Goal: Information Seeking & Learning: Learn about a topic

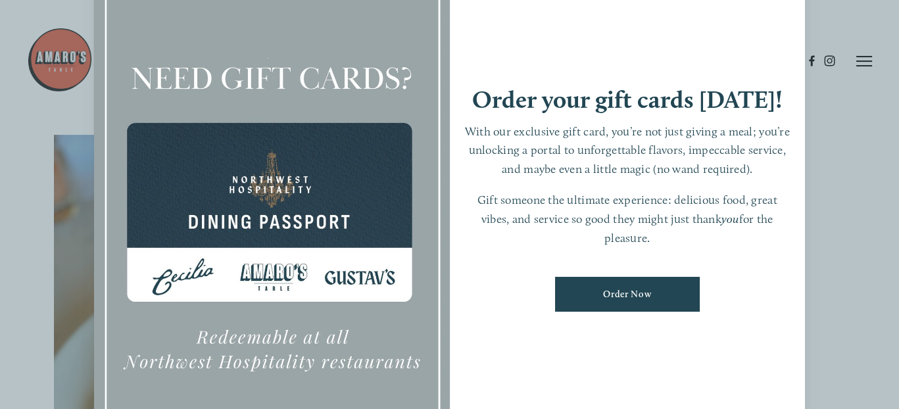
scroll to position [87, 0]
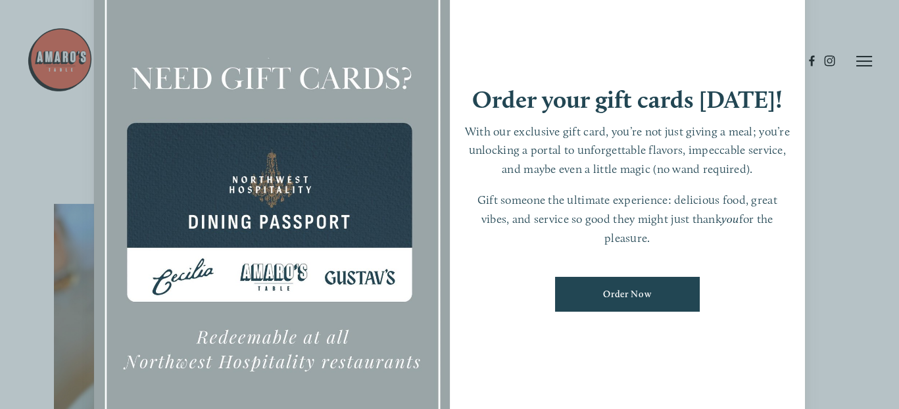
click at [612, 68] on div "Order your gift cards [DATE]! With our exclusive gift card, you’re not just giv…" at bounding box center [628, 205] width 356 height 498
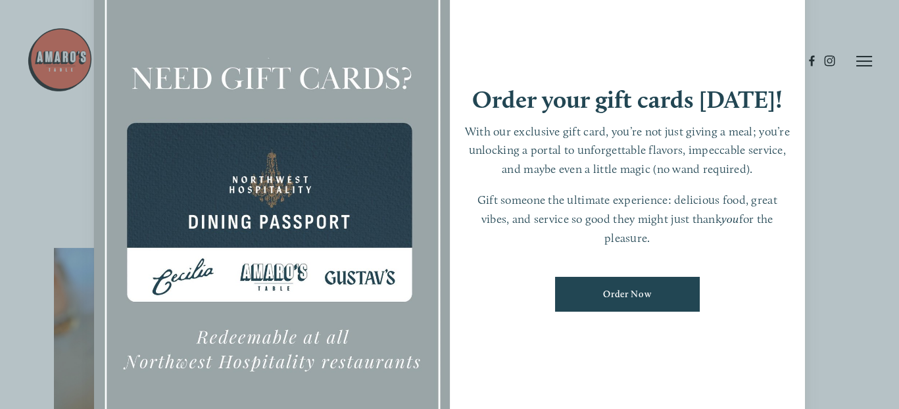
click at [318, 72] on div at bounding box center [272, 205] width 356 height 498
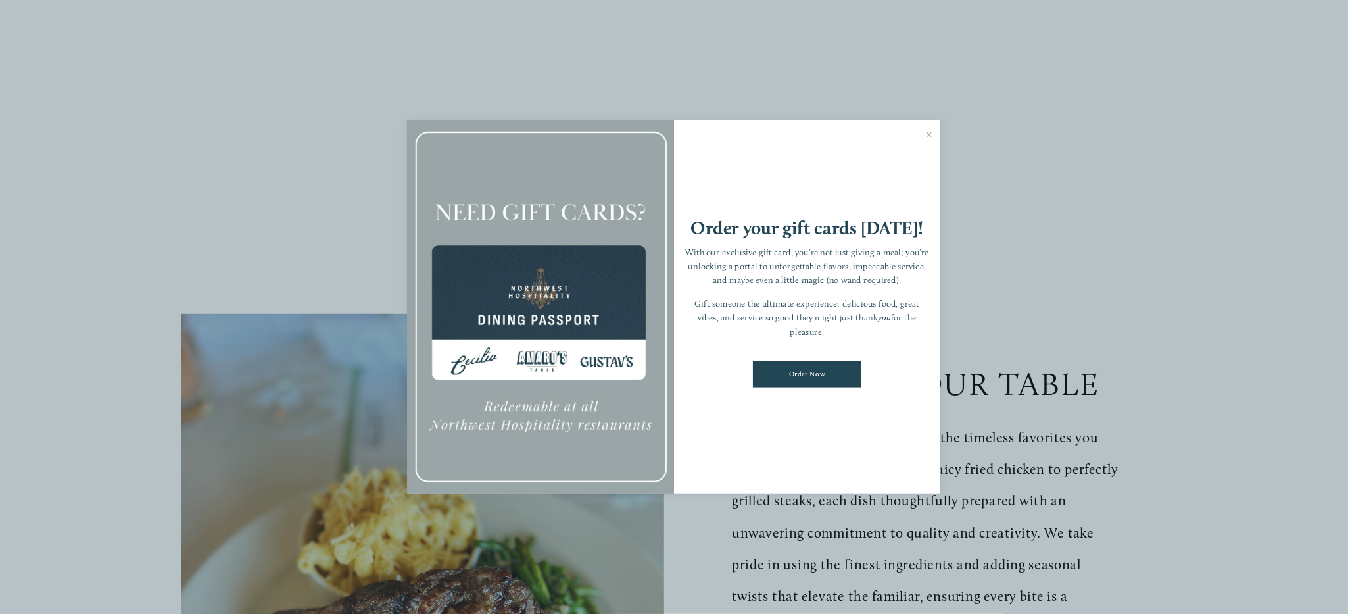
scroll to position [44, 0]
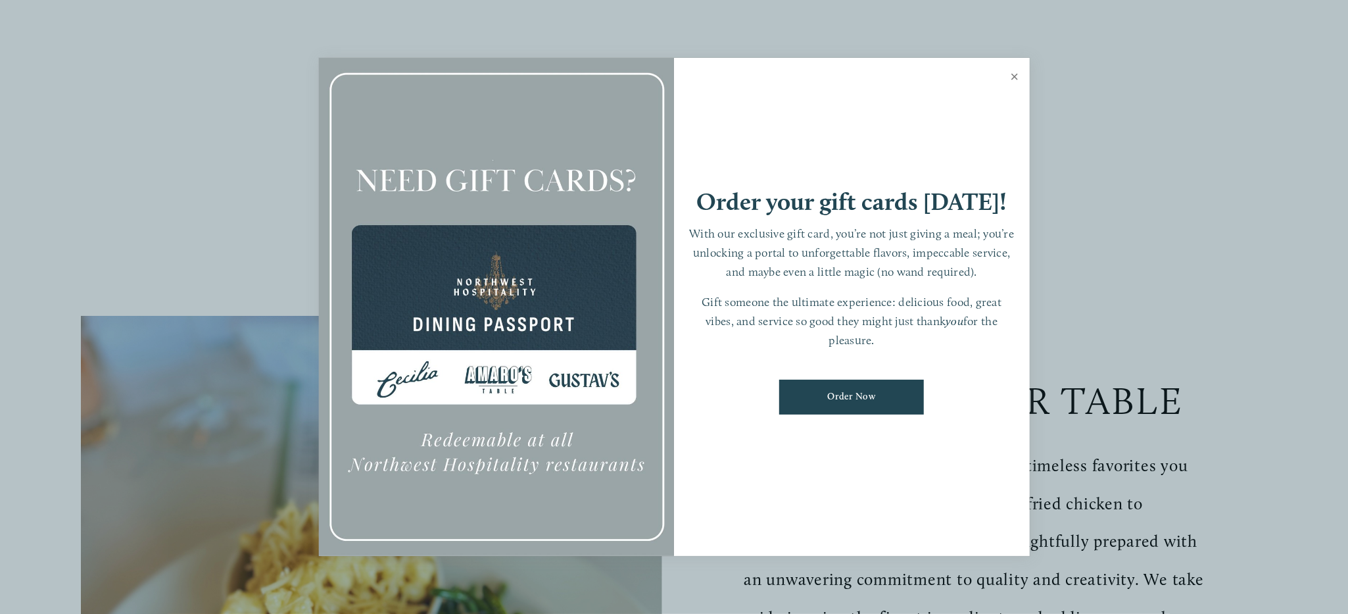
click at [898, 76] on link "Close" at bounding box center [1015, 78] width 26 height 37
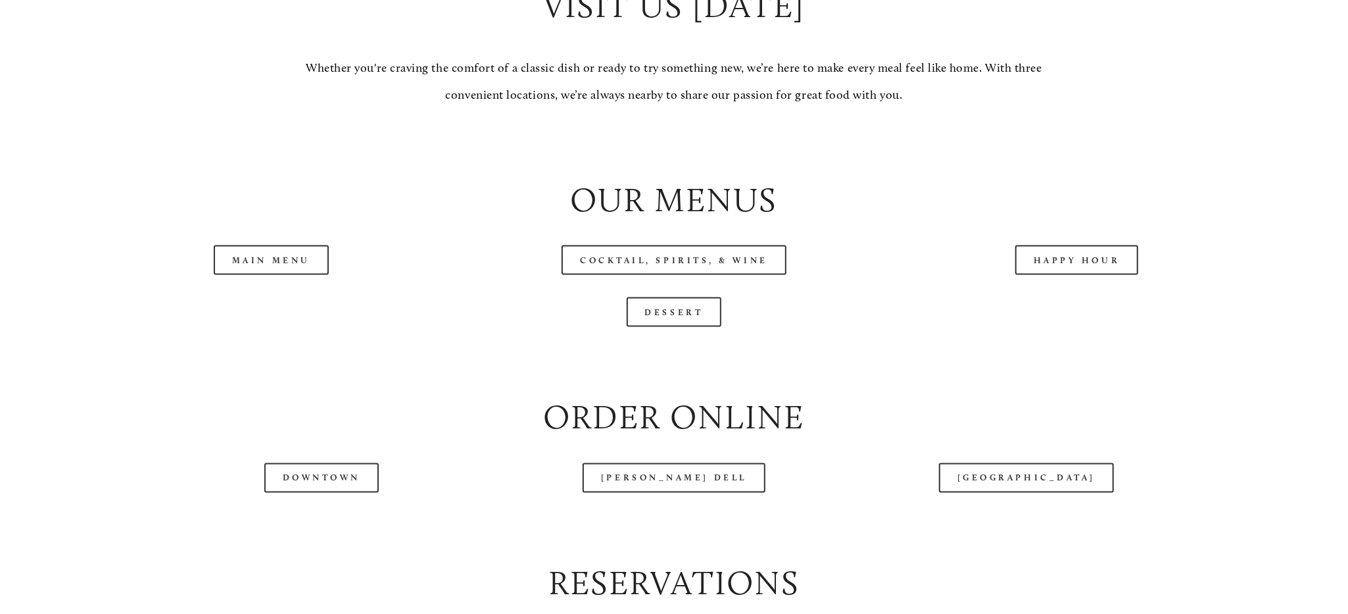
scroll to position [1491, 0]
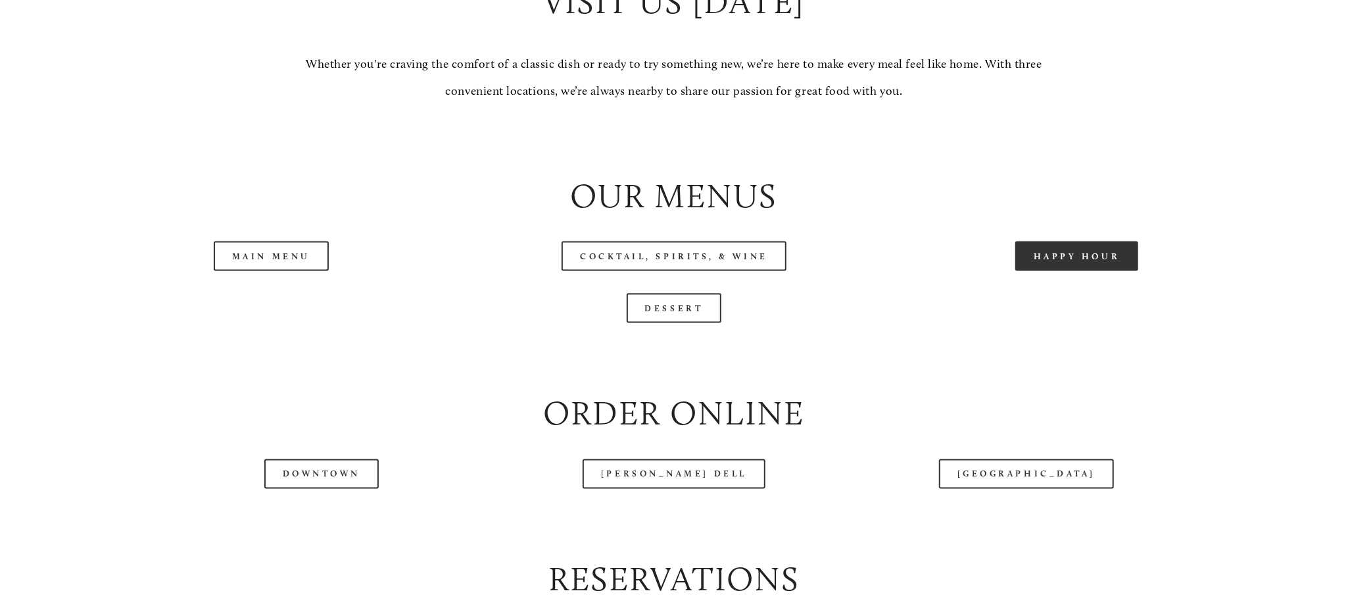
click at [898, 259] on link "Happy Hour" at bounding box center [1078, 256] width 124 height 30
click at [276, 264] on link "Main Menu" at bounding box center [271, 256] width 115 height 30
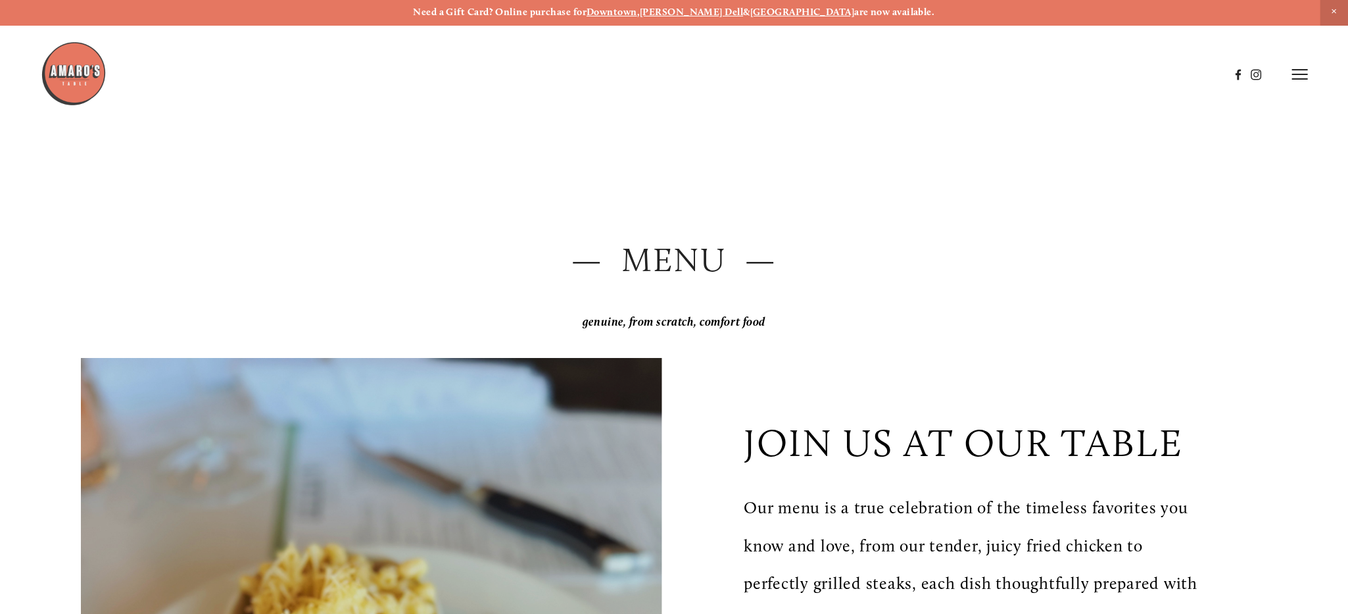
scroll to position [0, 0]
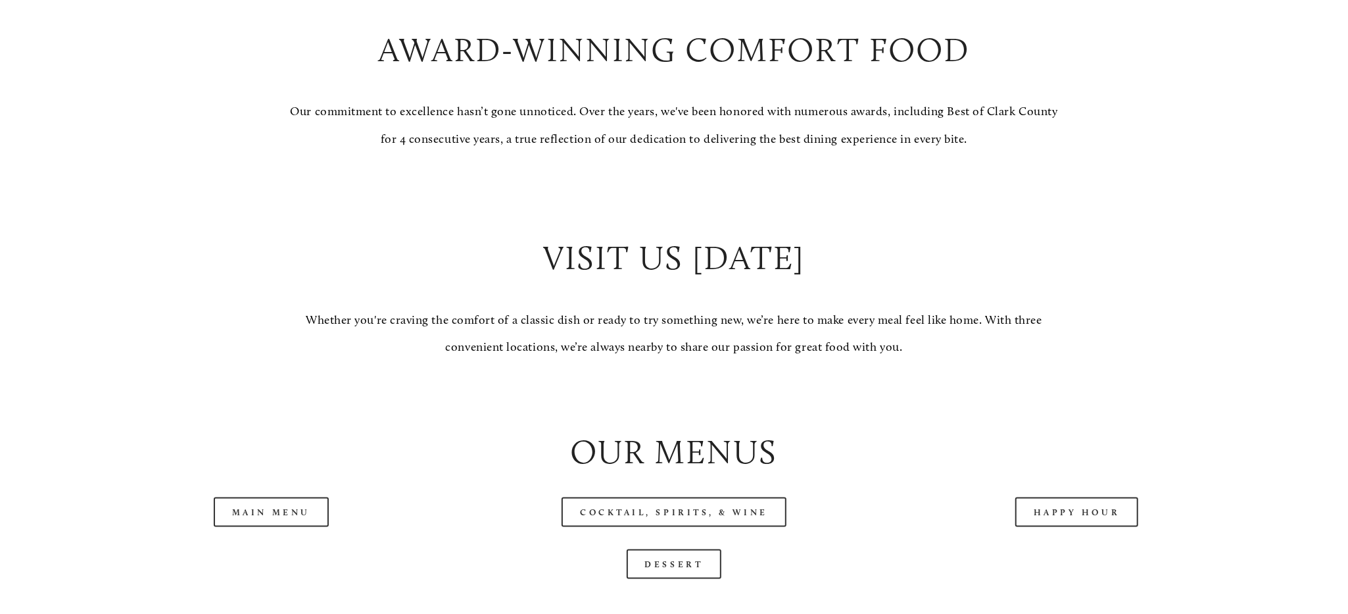
scroll to position [1315, 0]
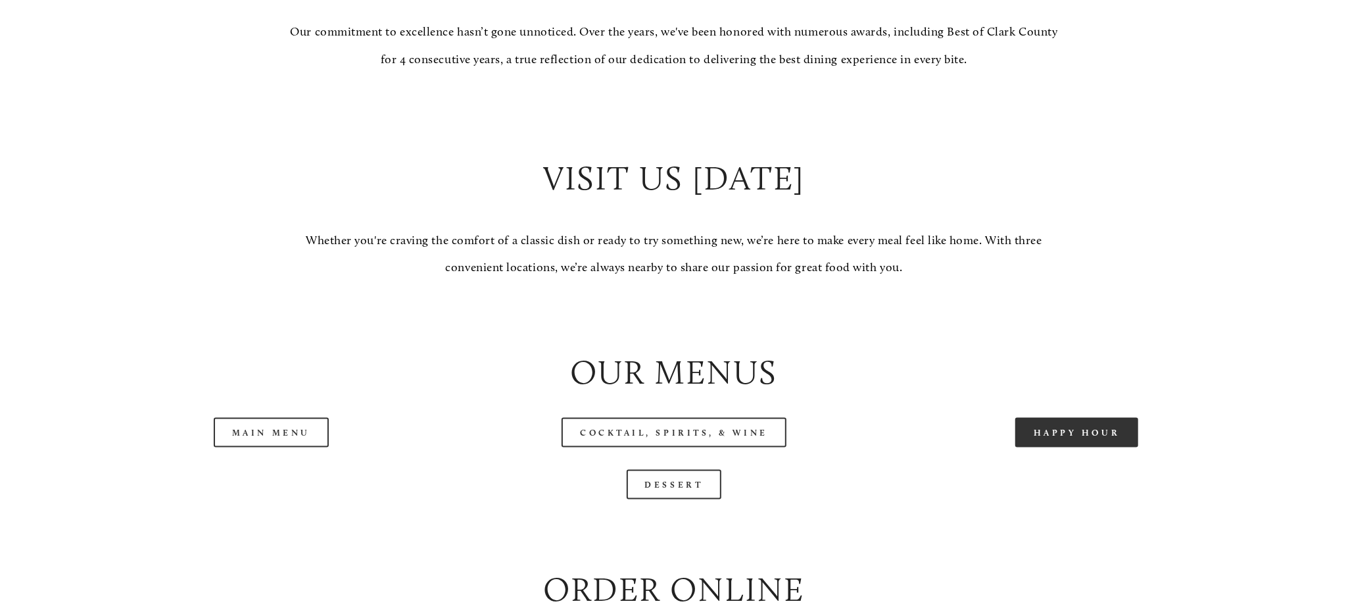
click at [1052, 441] on link "Happy Hour" at bounding box center [1078, 433] width 124 height 30
click at [700, 494] on link "Dessert" at bounding box center [674, 485] width 95 height 30
